Goal: Information Seeking & Learning: Learn about a topic

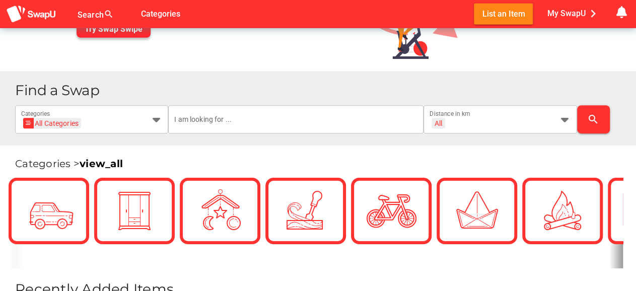
scroll to position [157, 0]
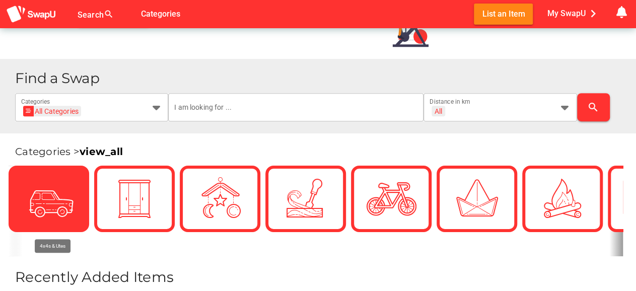
click at [57, 219] on div at bounding box center [49, 199] width 50 height 50
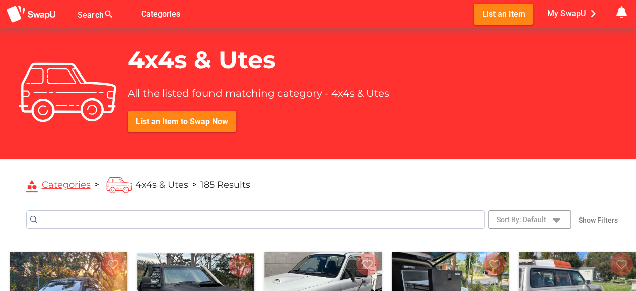
click at [149, 221] on input "Search" at bounding box center [255, 220] width 459 height 18
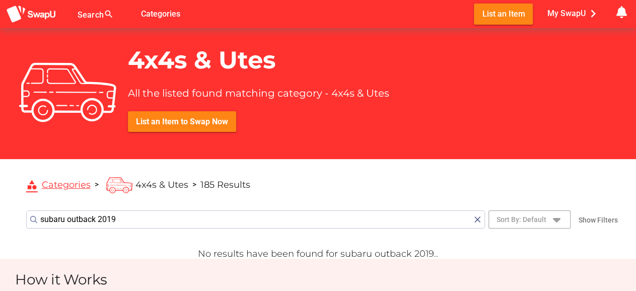
click at [29, 215] on button "submit" at bounding box center [34, 220] width 10 height 10
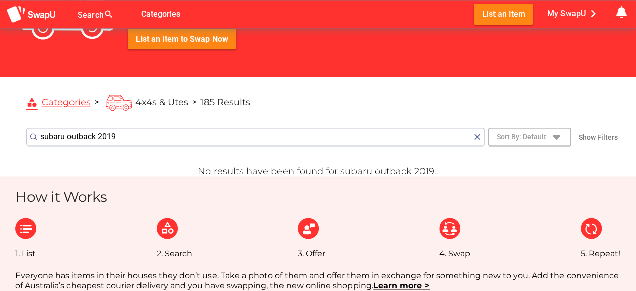
scroll to position [105, 0]
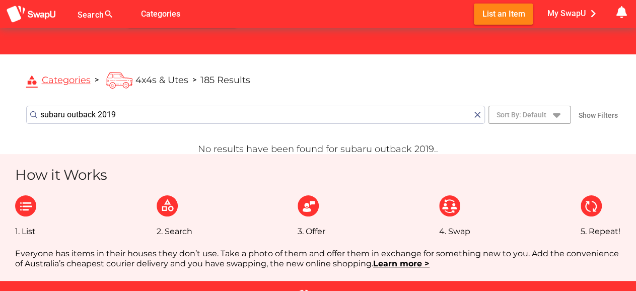
click at [137, 114] on input "subaru outback 2019" at bounding box center [255, 115] width 459 height 18
click at [29, 110] on button "submit" at bounding box center [34, 115] width 10 height 10
click at [126, 121] on input "subaru outback 2019" at bounding box center [255, 115] width 459 height 18
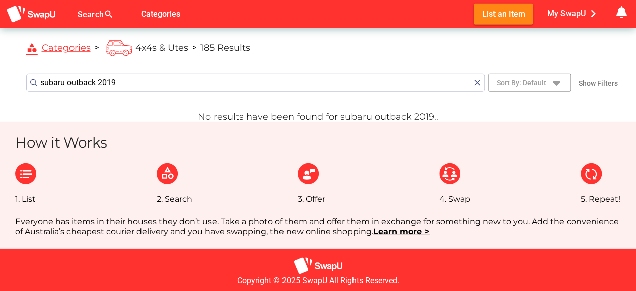
scroll to position [157, 0]
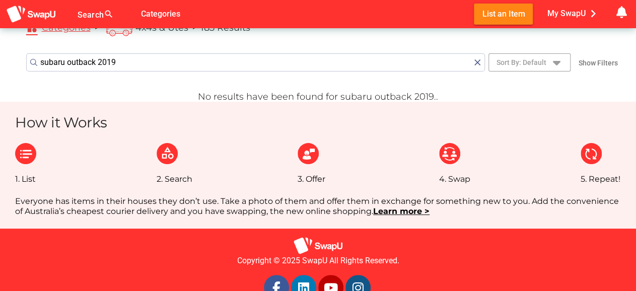
drag, startPoint x: 135, startPoint y: 67, endPoint x: 64, endPoint y: 73, distance: 70.8
click at [64, 72] on input "subaru outback 2019" at bounding box center [255, 62] width 459 height 18
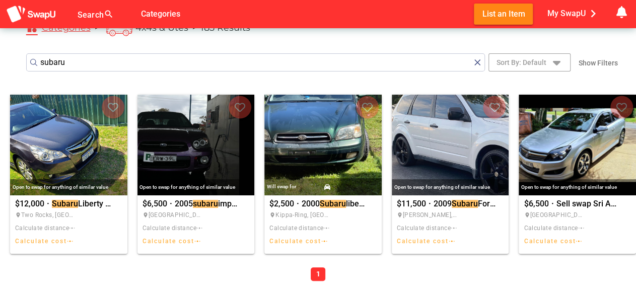
type input "subaru"
click at [29, 57] on button "submit" at bounding box center [34, 62] width 10 height 10
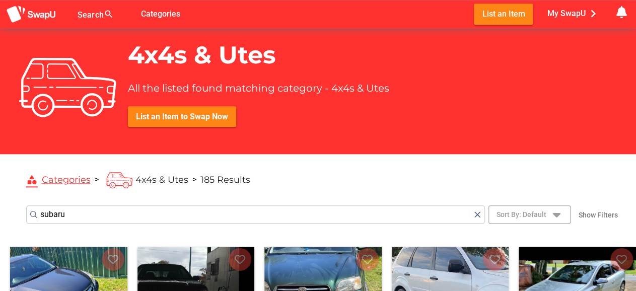
scroll to position [0, 0]
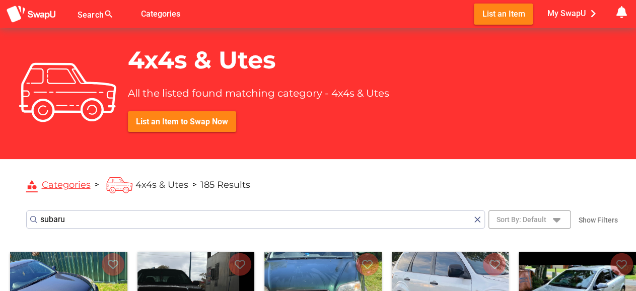
drag, startPoint x: 108, startPoint y: 226, endPoint x: 138, endPoint y: 181, distance: 54.2
click at [26, 213] on input "subaru" at bounding box center [255, 220] width 459 height 18
click at [80, 184] on link "category Categories" at bounding box center [58, 185] width 64 height 12
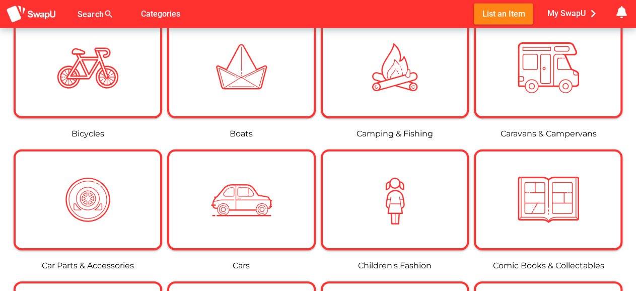
scroll to position [314, 0]
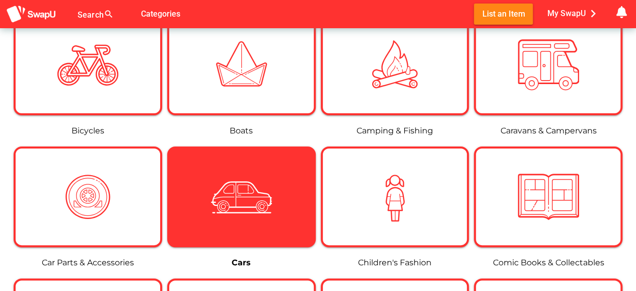
click at [232, 185] on img at bounding box center [241, 196] width 61 height 61
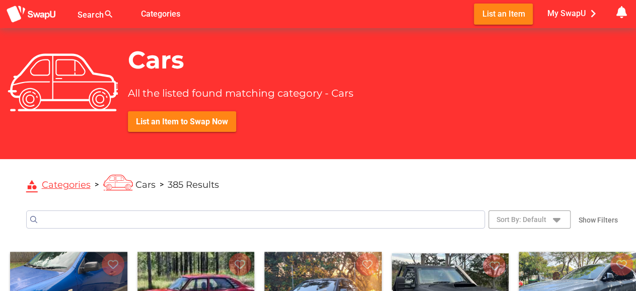
click at [168, 223] on input "Search" at bounding box center [255, 220] width 459 height 18
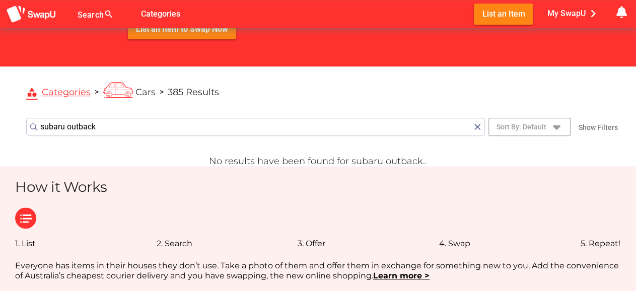
scroll to position [157, 0]
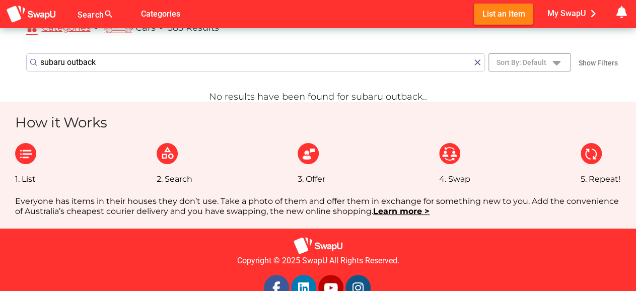
click at [284, 55] on input "subaru outback" at bounding box center [255, 62] width 459 height 18
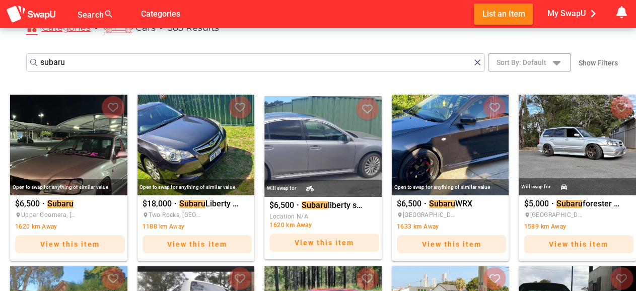
type input "subaru"
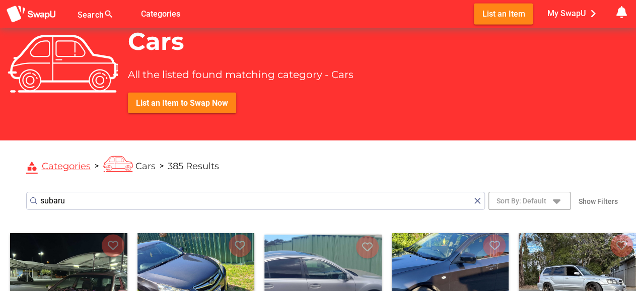
scroll to position [0, 0]
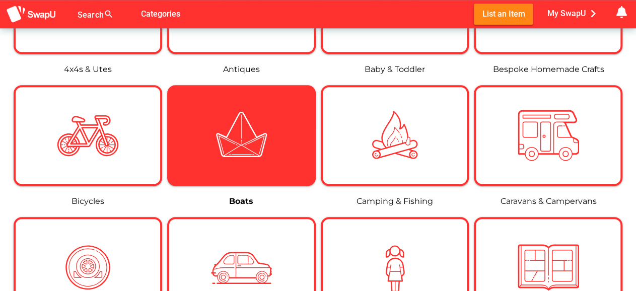
scroll to position [262, 0]
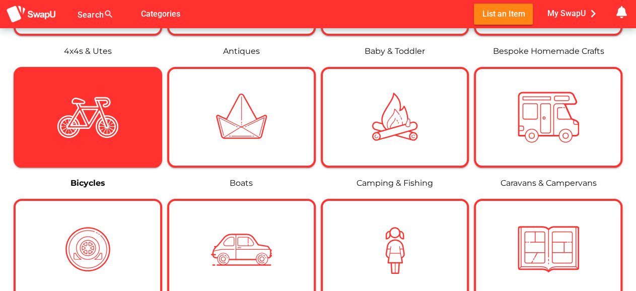
click at [84, 104] on img at bounding box center [87, 117] width 61 height 61
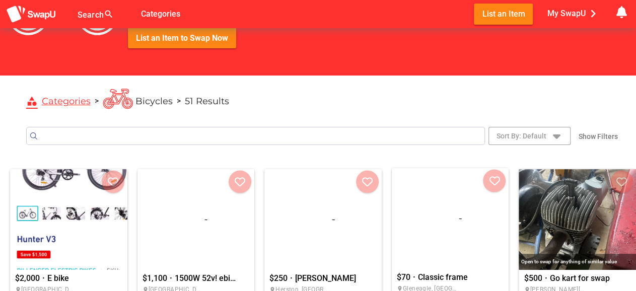
scroll to position [105, 0]
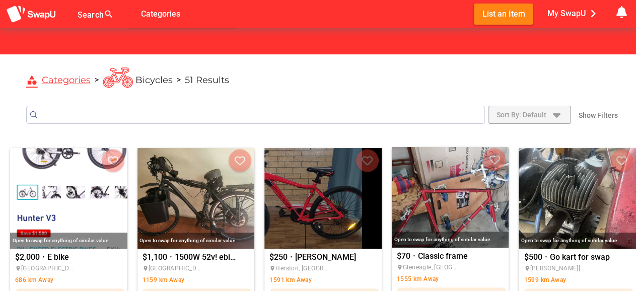
click at [547, 114] on span "Sort By: Default" at bounding box center [522, 115] width 50 height 12
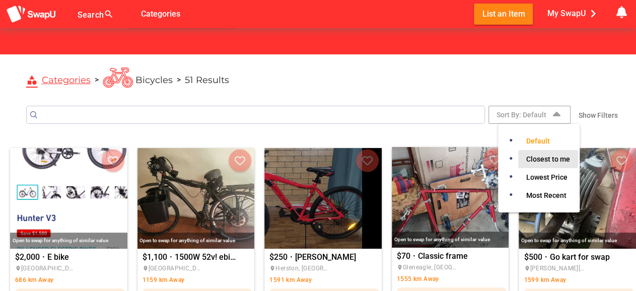
click at [546, 154] on span "Closest to me" at bounding box center [549, 159] width 44 height 12
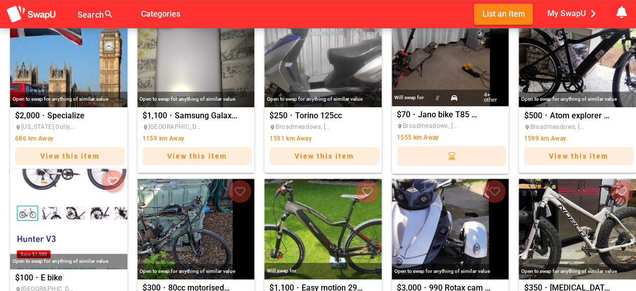
scroll to position [367, 0]
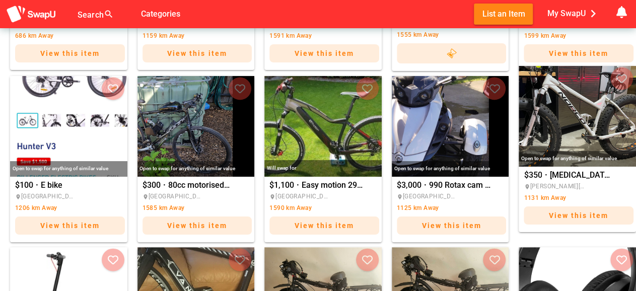
click at [605, 225] on div "View this item" at bounding box center [579, 217] width 110 height 25
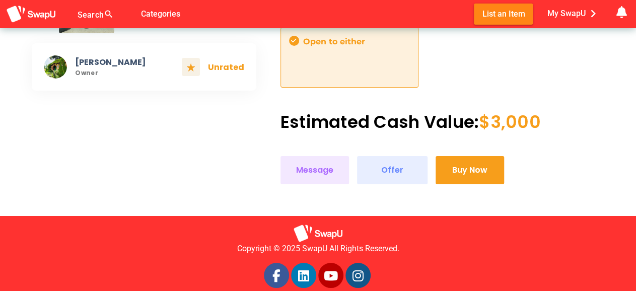
scroll to position [419, 0]
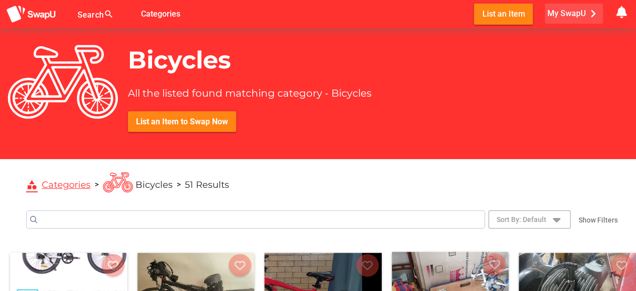
click at [584, 10] on span "My SwapU chevron_right" at bounding box center [574, 13] width 53 height 15
click at [139, 181] on span "Bicycles" at bounding box center [154, 184] width 37 height 11
click at [66, 220] on input "Search" at bounding box center [255, 220] width 459 height 18
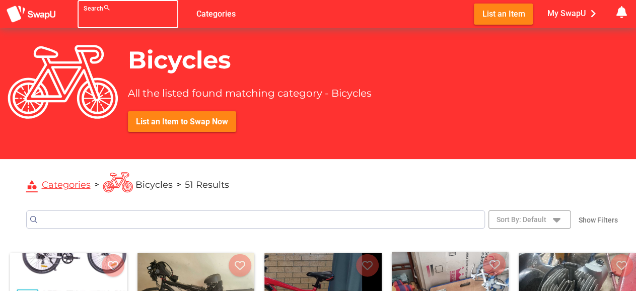
click at [95, 14] on div at bounding box center [119, 20] width 71 height 16
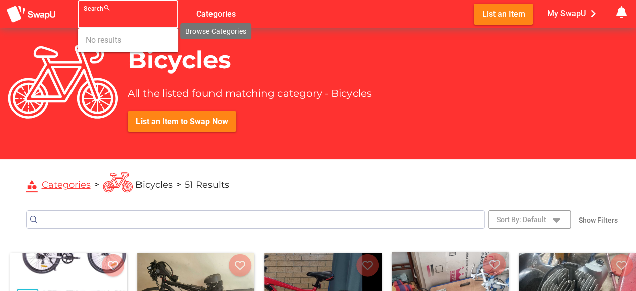
click at [219, 4] on div "Search search false Categories List an Item My SwapU chevron_right getting mess…" at bounding box center [318, 14] width 636 height 28
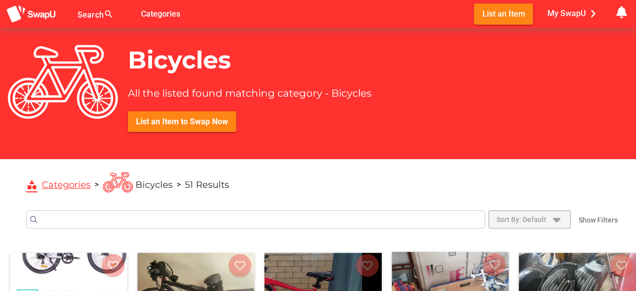
click at [563, 225] on icon "button" at bounding box center [557, 220] width 12 height 12
click at [599, 217] on span "Show Filters" at bounding box center [598, 220] width 39 height 14
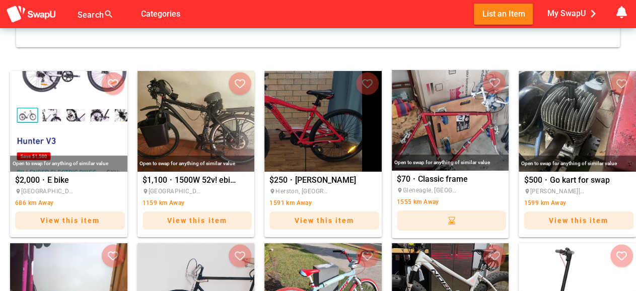
scroll to position [262, 0]
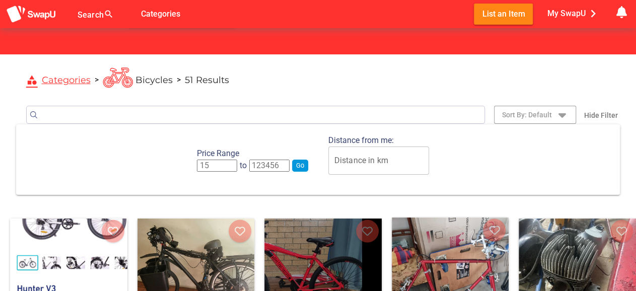
scroll to position [0, 0]
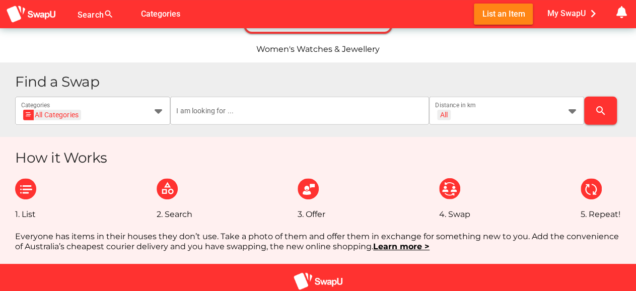
scroll to position [1383, 0]
